Goal: Book appointment/travel/reservation

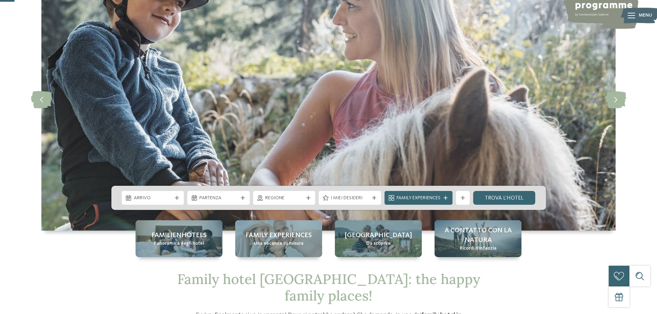
scroll to position [69, 0]
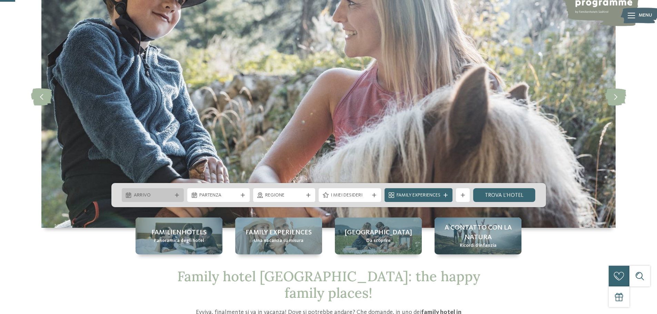
click at [166, 197] on span "Arrivo" at bounding box center [153, 195] width 38 height 7
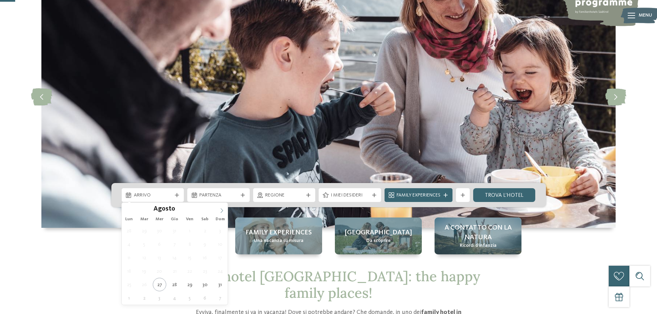
click at [220, 212] on icon at bounding box center [221, 210] width 5 height 5
type div "14.11.2025"
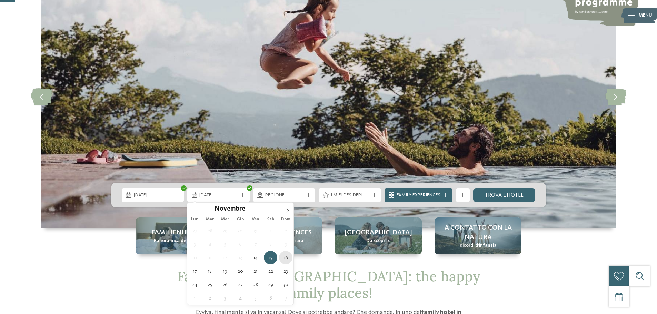
type div "16.11.2025"
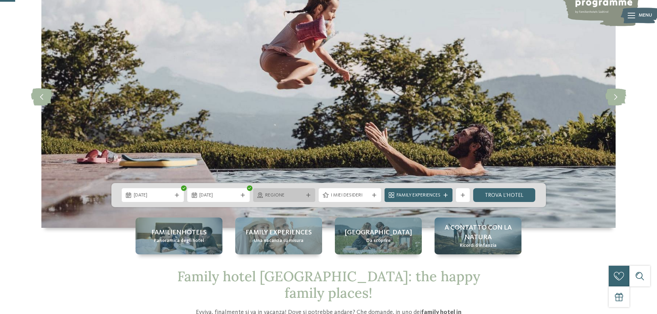
click at [283, 193] on span "Regione" at bounding box center [284, 195] width 38 height 7
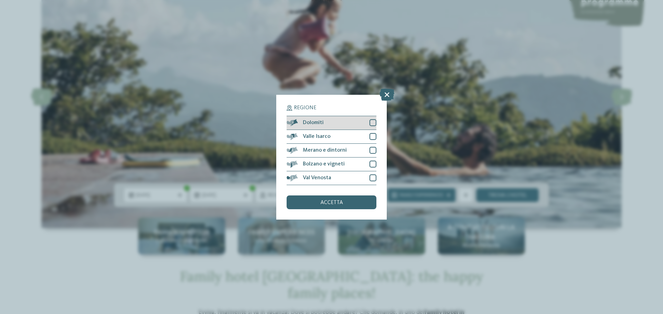
click at [306, 124] on span "Dolomiti" at bounding box center [313, 123] width 21 height 6
click at [314, 200] on div "accetta" at bounding box center [331, 203] width 90 height 14
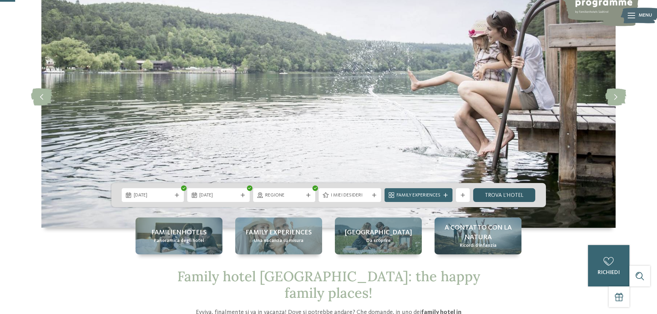
click at [506, 199] on link "trova l’hotel" at bounding box center [504, 195] width 62 height 14
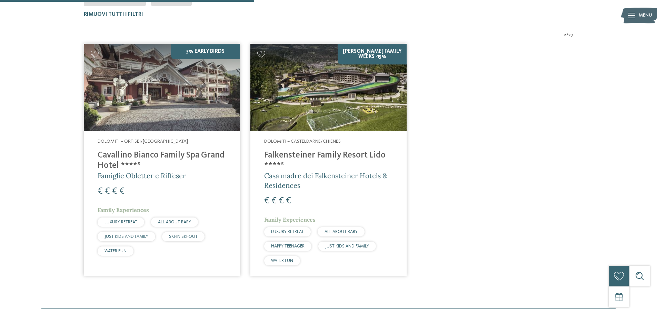
scroll to position [226, 0]
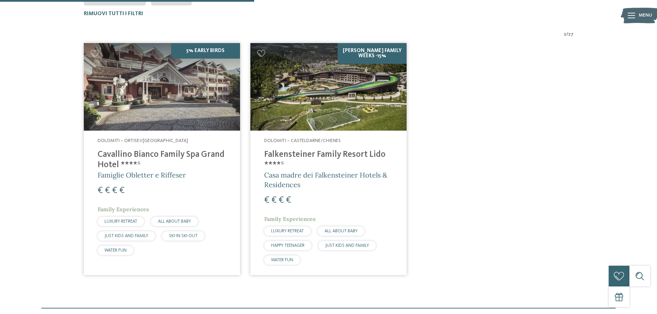
drag, startPoint x: 162, startPoint y: 224, endPoint x: 219, endPoint y: 176, distance: 74.0
click at [219, 176] on h5 "Famiglie Obletter e Riffeser" at bounding box center [162, 175] width 129 height 10
click at [327, 195] on div "€ € € €" at bounding box center [328, 200] width 129 height 12
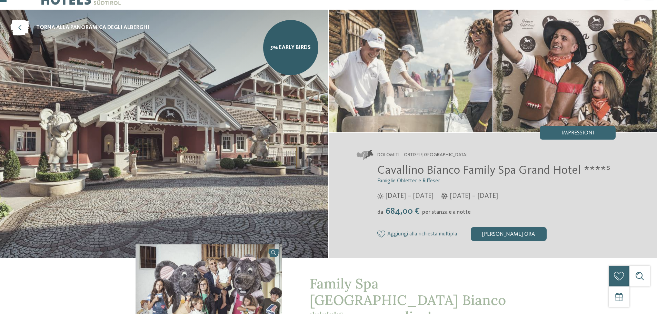
scroll to position [35, 0]
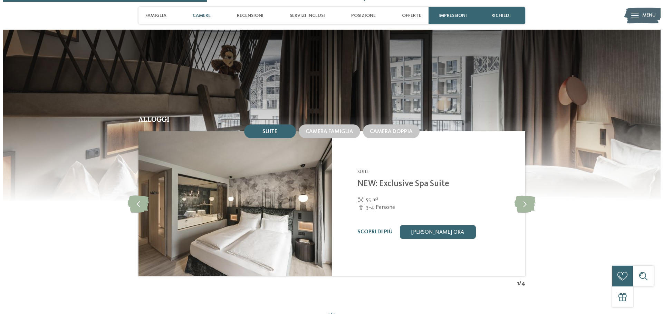
scroll to position [725, 0]
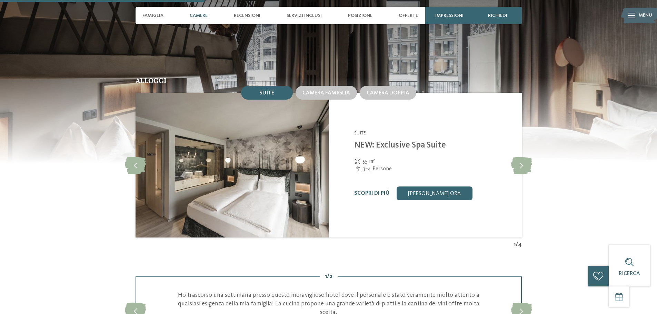
click at [271, 193] on img at bounding box center [231, 165] width 193 height 145
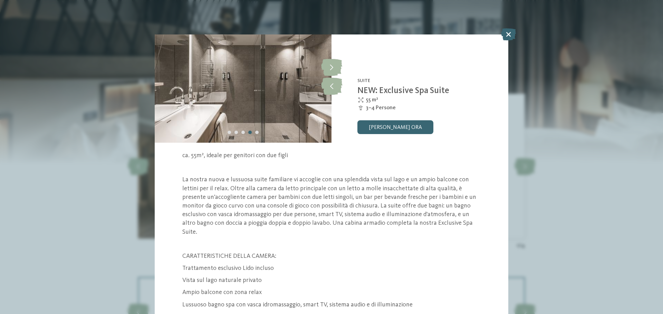
scroll to position [35, 0]
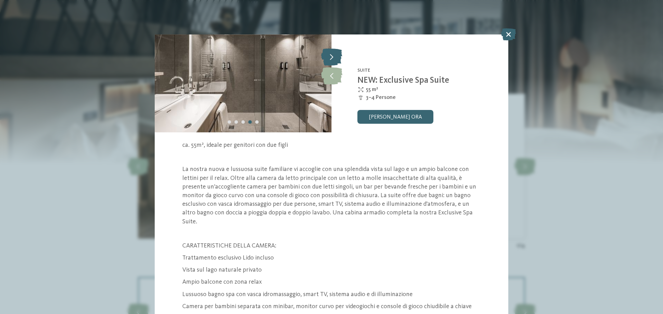
click at [330, 53] on icon at bounding box center [331, 56] width 21 height 17
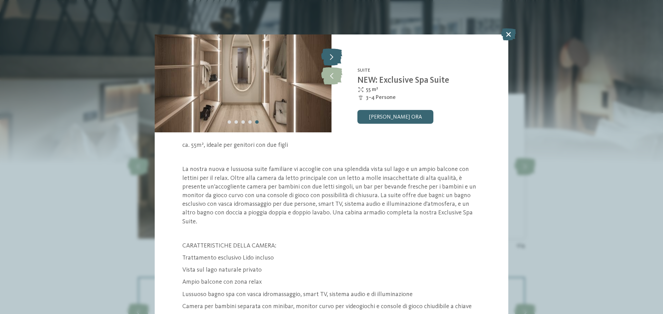
click at [330, 53] on icon at bounding box center [331, 56] width 21 height 17
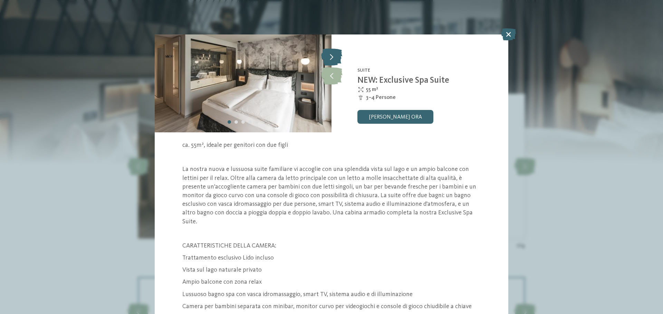
click at [330, 53] on icon at bounding box center [331, 56] width 21 height 17
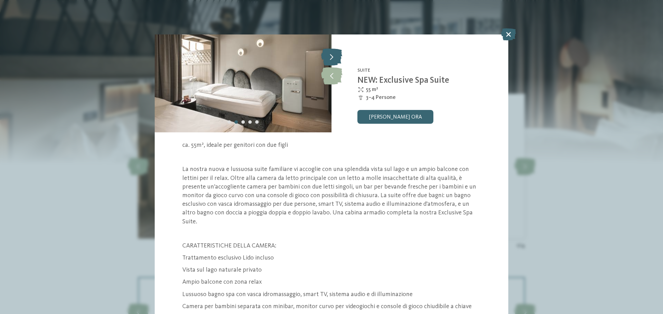
click at [330, 53] on icon at bounding box center [331, 56] width 21 height 17
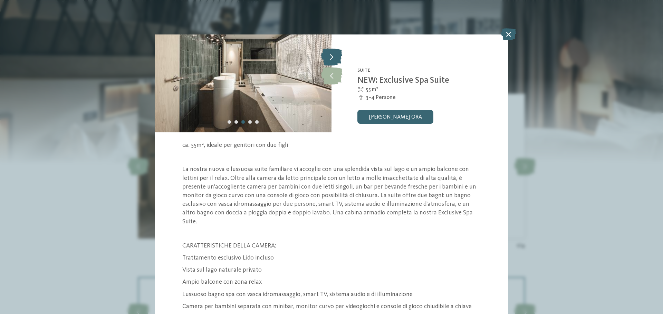
click at [330, 53] on icon at bounding box center [331, 56] width 21 height 17
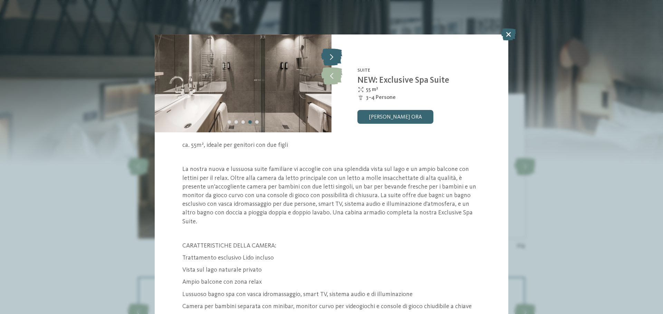
click at [330, 53] on icon at bounding box center [331, 56] width 21 height 17
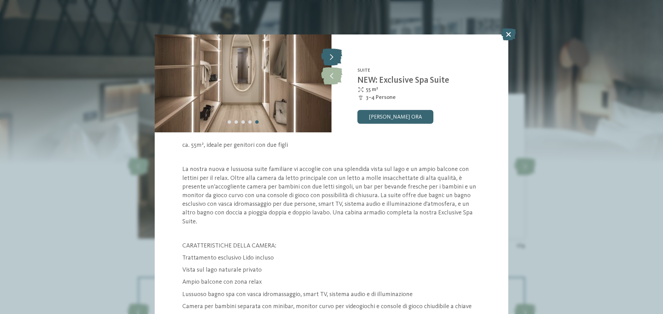
click at [330, 53] on icon at bounding box center [331, 56] width 21 height 17
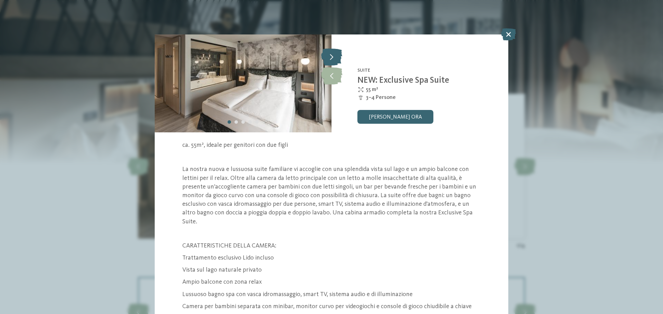
click at [330, 53] on icon at bounding box center [331, 56] width 21 height 17
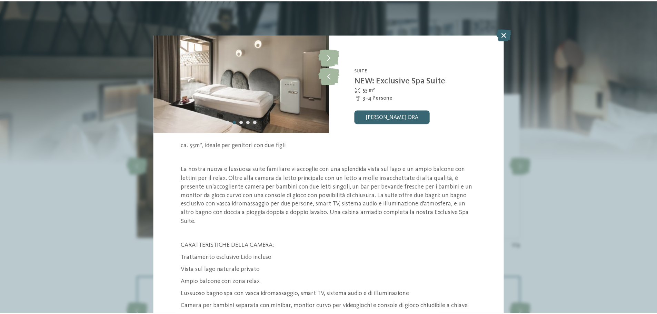
scroll to position [59, 0]
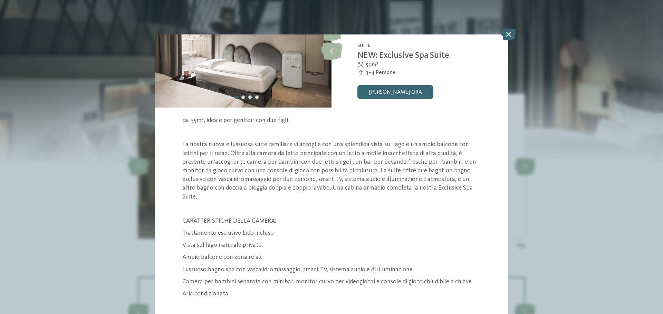
click at [585, 220] on div "Camera 7 / 10 slide 7 of 10 2" at bounding box center [331, 157] width 663 height 314
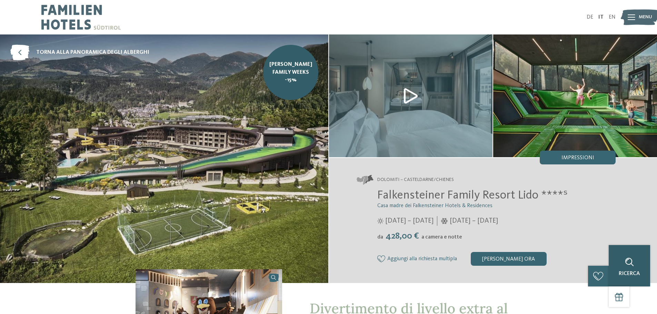
click at [617, 267] on div "Ricerca" at bounding box center [629, 265] width 41 height 41
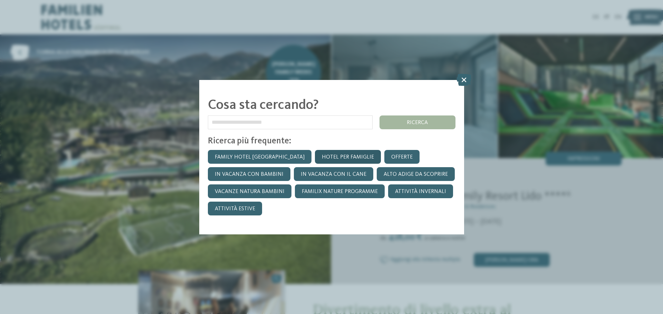
click at [315, 156] on link "Hotel per famiglie" at bounding box center [348, 157] width 66 height 14
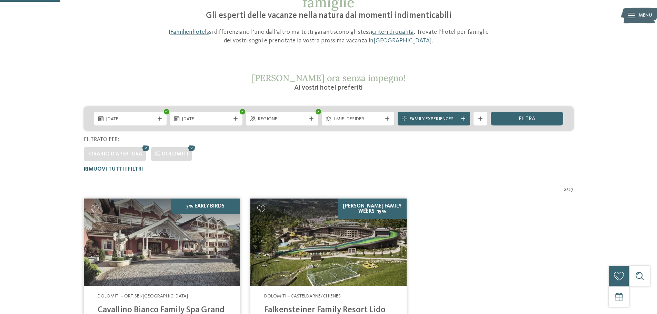
scroll to position [54, 0]
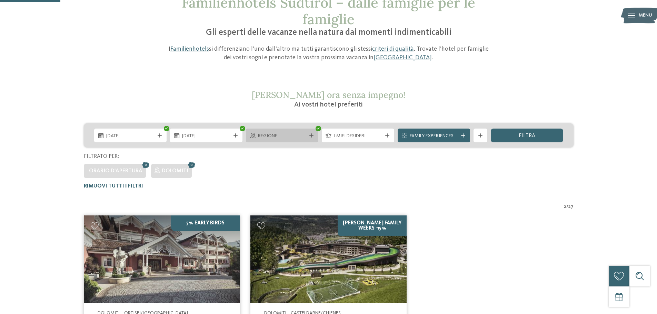
click at [271, 134] on span "Regione" at bounding box center [282, 136] width 48 height 7
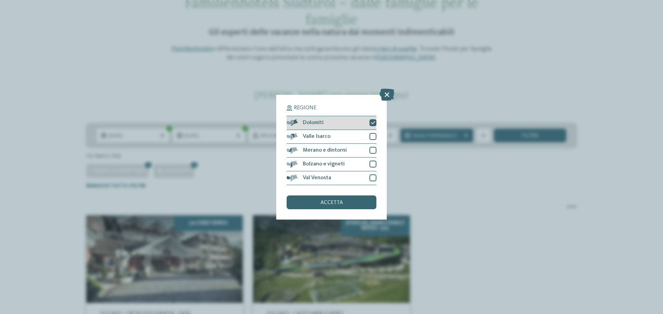
click at [306, 126] on div "Dolomiti" at bounding box center [331, 123] width 90 height 14
click at [310, 208] on div "accetta" at bounding box center [331, 203] width 90 height 14
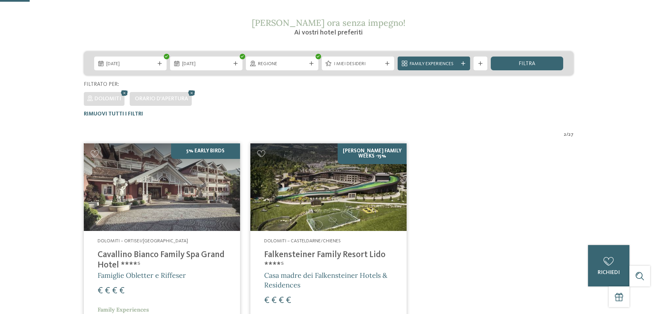
scroll to position [0, 0]
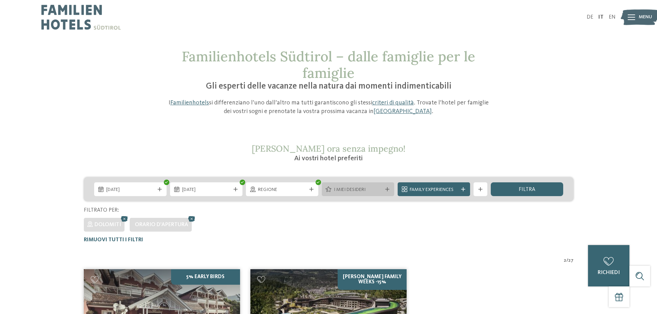
click at [352, 192] on span "I miei desideri" at bounding box center [358, 190] width 48 height 7
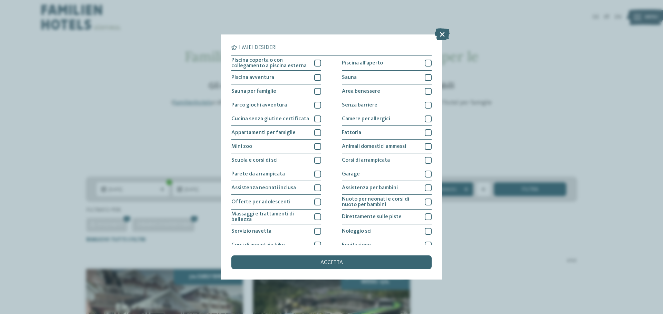
click at [498, 255] on div "I miei desideri Piscina coperta o con collegamento a piscina esterna Piscina al…" at bounding box center [331, 157] width 663 height 314
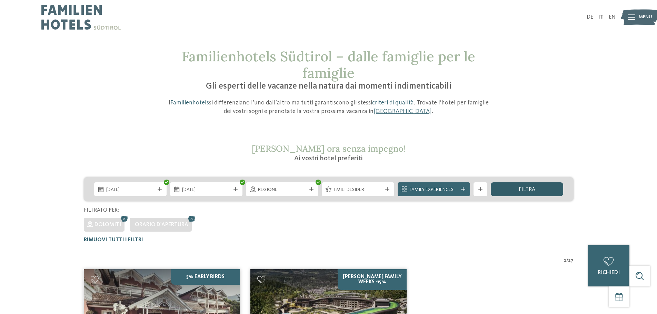
click at [518, 192] on div "filtra" at bounding box center [527, 190] width 72 height 14
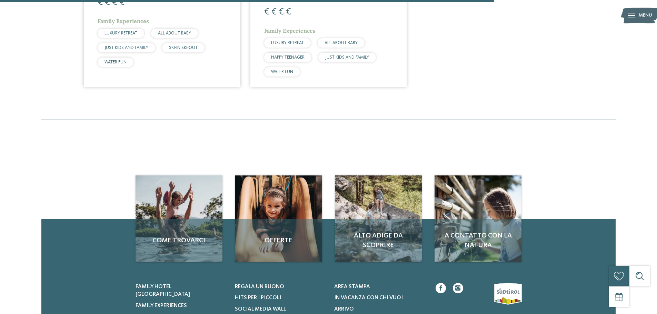
scroll to position [440, 0]
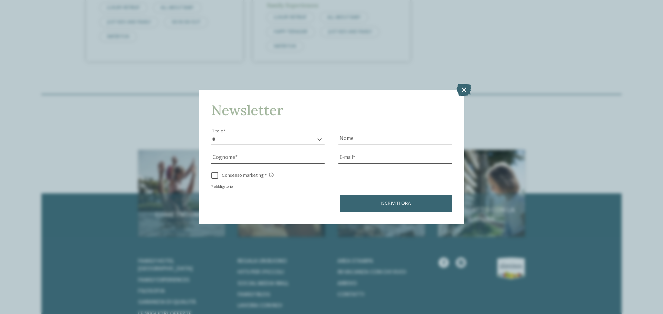
click at [308, 217] on div "Newsletter * ****** ******* ******** ****** Titolo Nome Cognome E-mail link link" at bounding box center [331, 157] width 265 height 134
click at [467, 92] on icon at bounding box center [463, 90] width 15 height 12
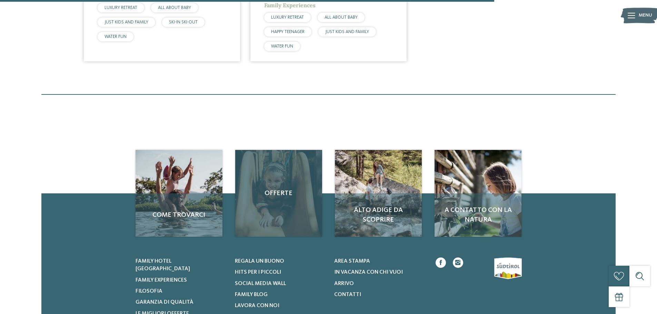
click at [283, 200] on div "Offerte" at bounding box center [278, 193] width 87 height 87
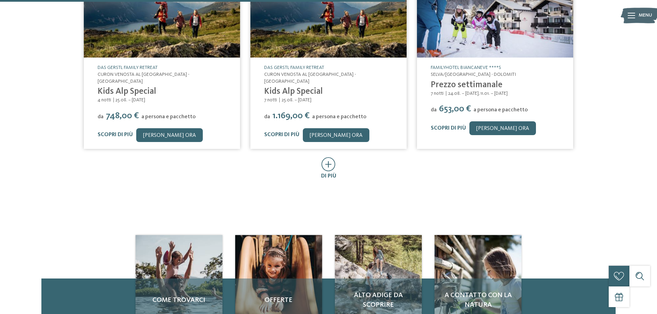
scroll to position [380, 0]
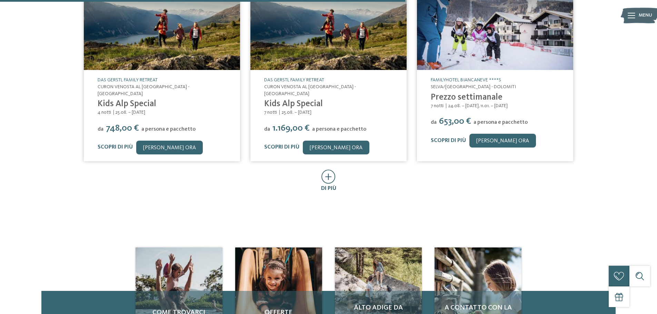
click at [331, 170] on icon at bounding box center [329, 177] width 14 height 14
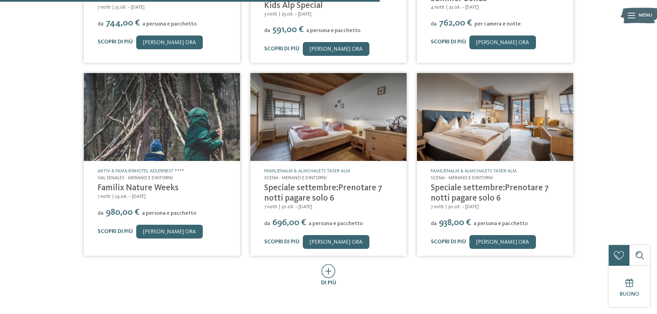
scroll to position [690, 0]
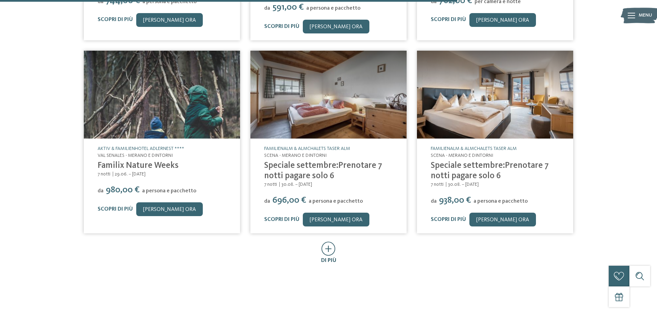
click at [330, 242] on icon at bounding box center [329, 249] width 14 height 14
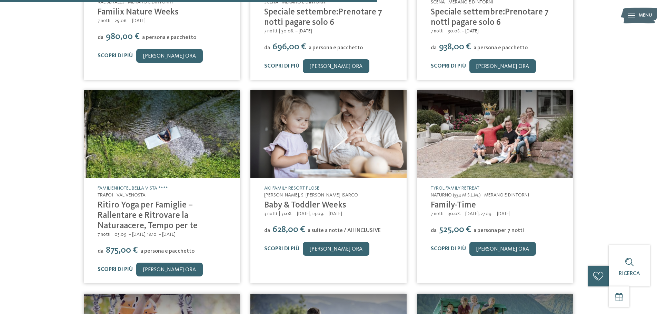
scroll to position [791, 0]
